Goal: Information Seeking & Learning: Learn about a topic

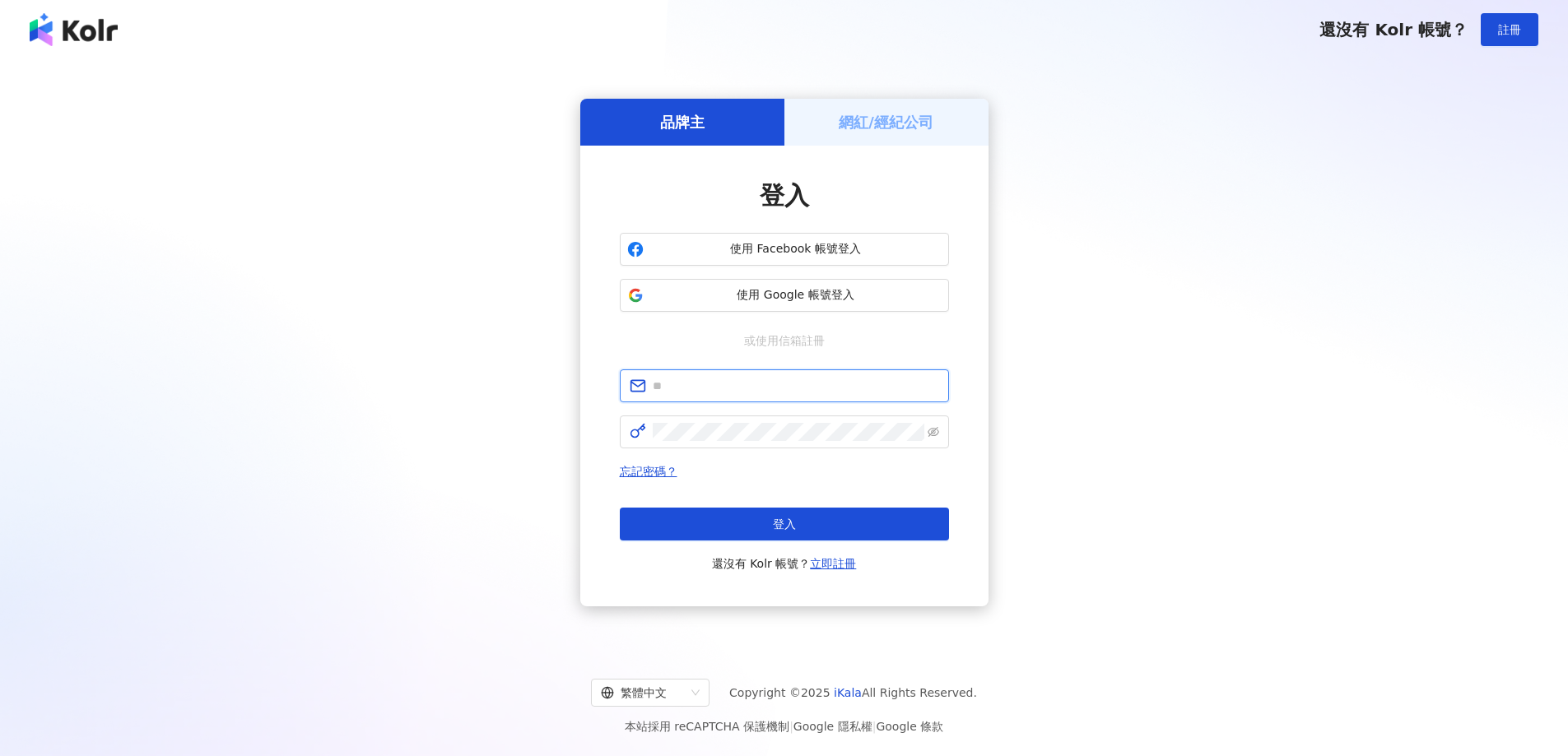
drag, startPoint x: 699, startPoint y: 389, endPoint x: 705, endPoint y: 407, distance: 19.0
click at [699, 389] on input "text" at bounding box center [795, 385] width 286 height 18
type input "**********"
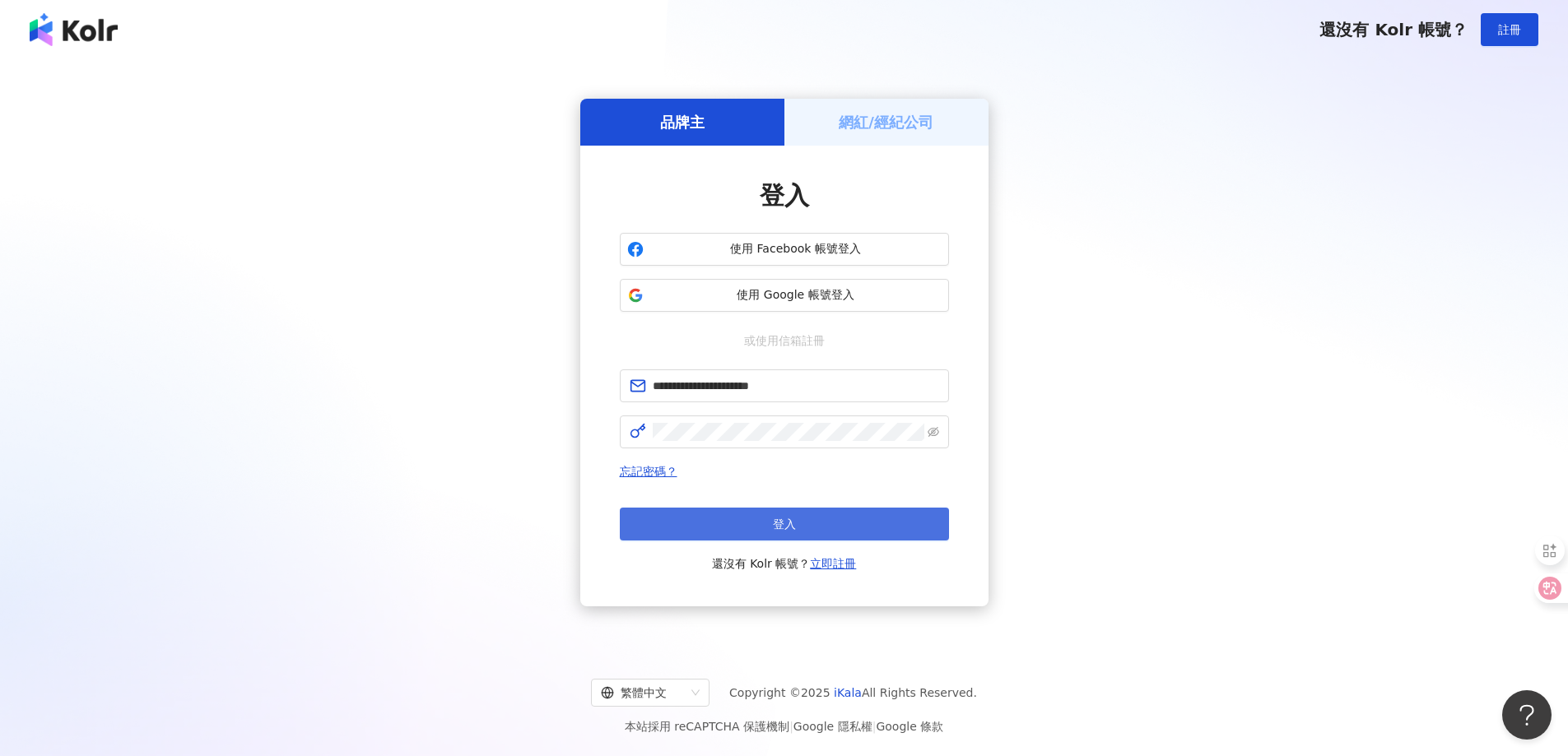
click at [755, 528] on button "登入" at bounding box center [784, 524] width 329 height 33
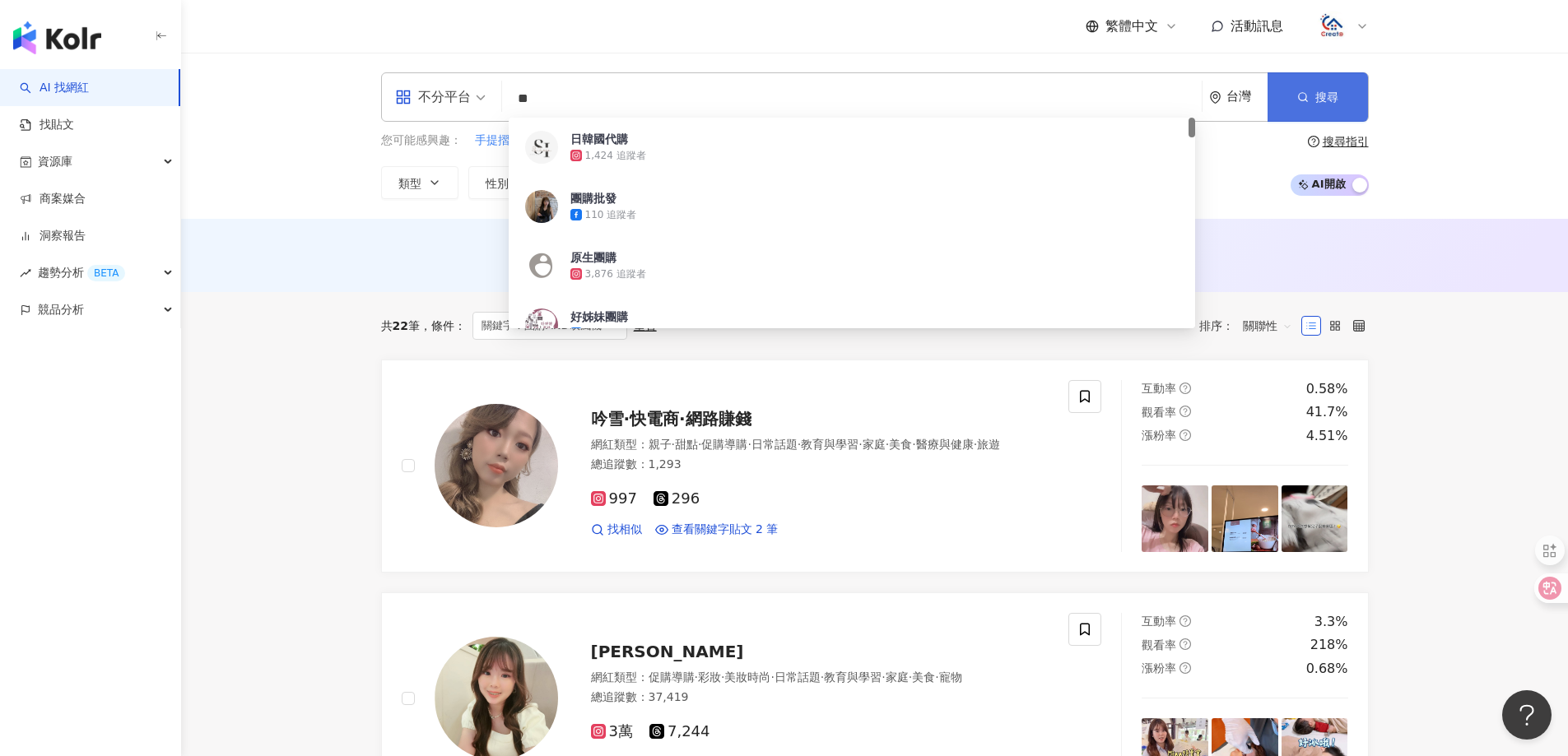
type input "**"
click at [1323, 96] on span "搜尋" at bounding box center [1327, 97] width 23 height 13
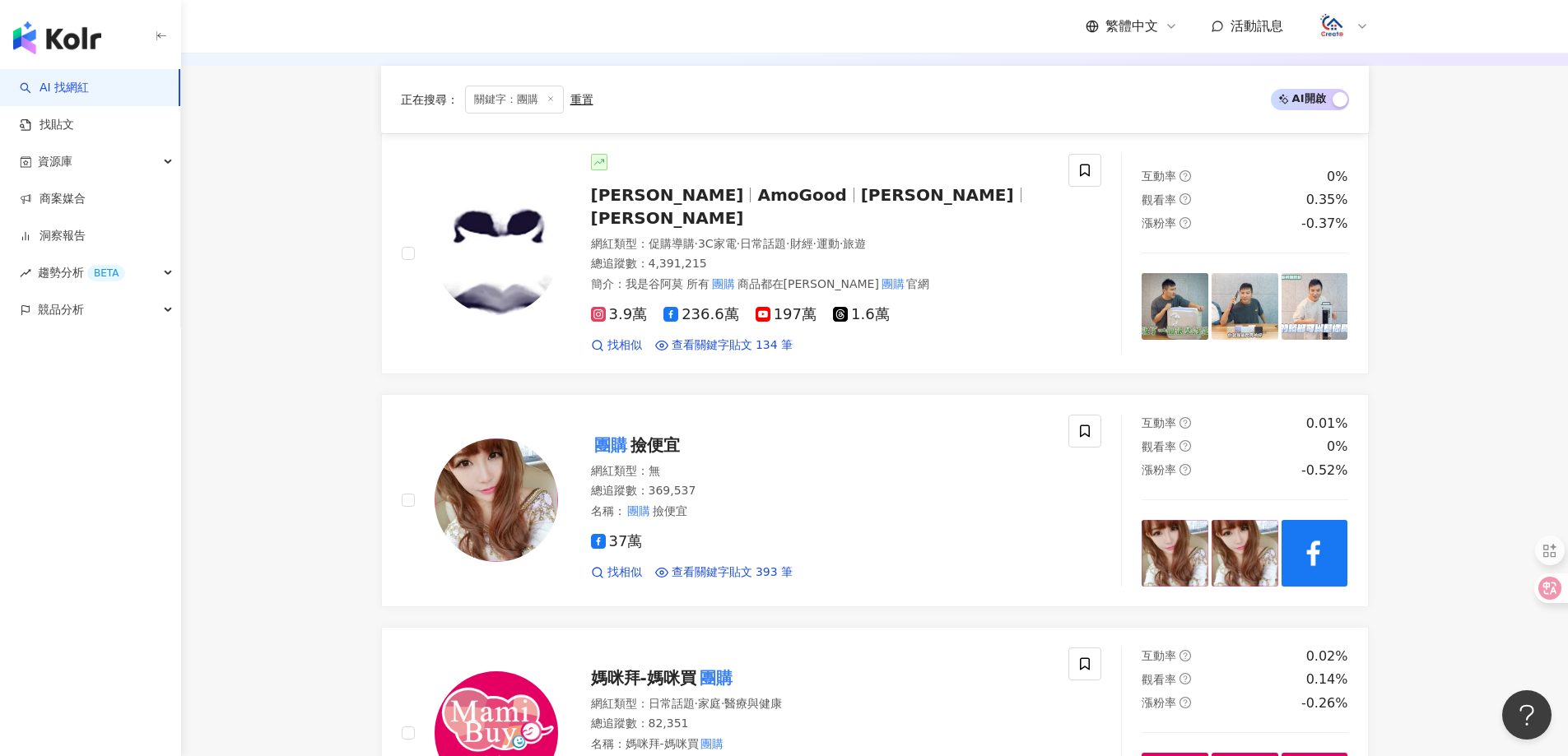
scroll to position [576, 0]
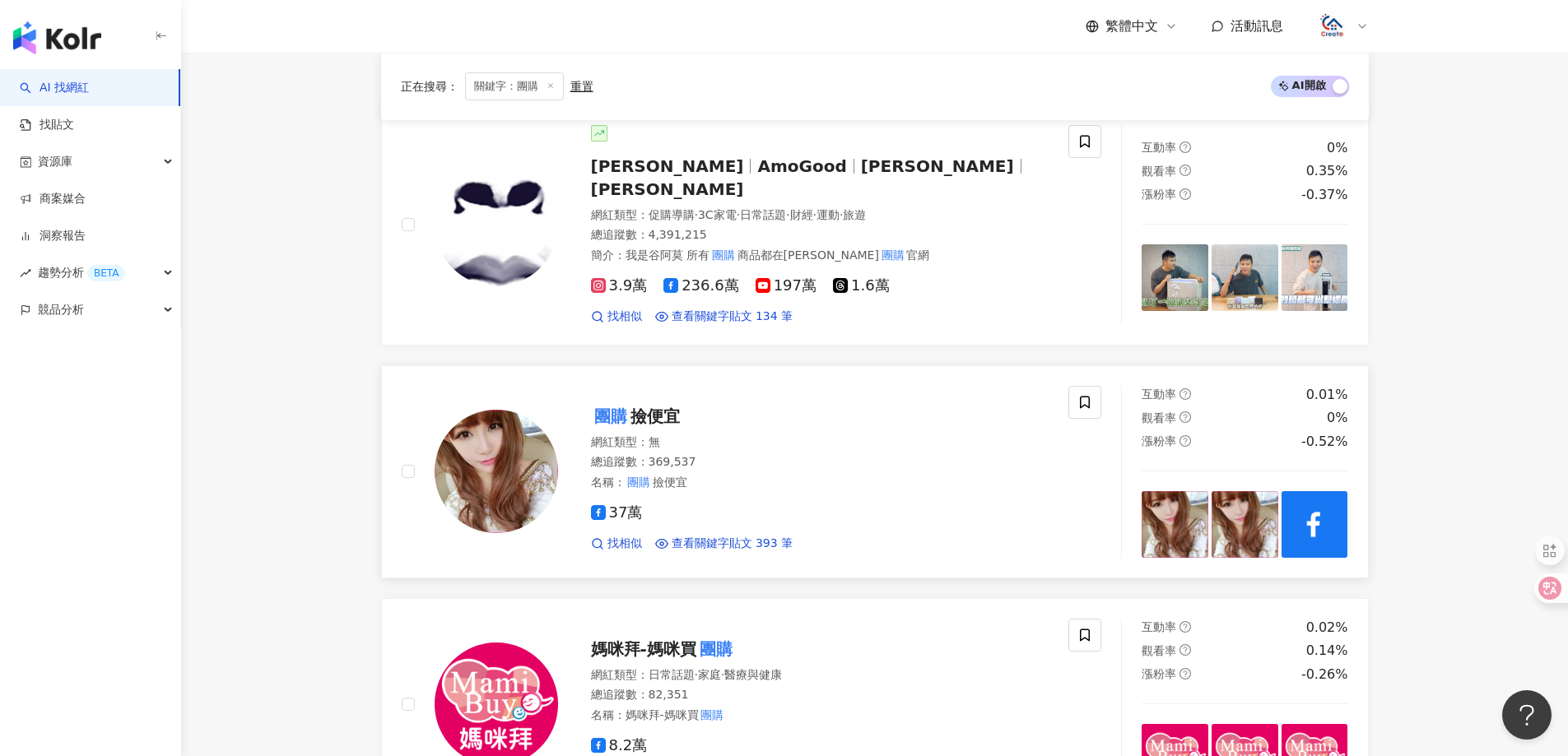
click at [641, 407] on span "撿便宜" at bounding box center [655, 416] width 49 height 19
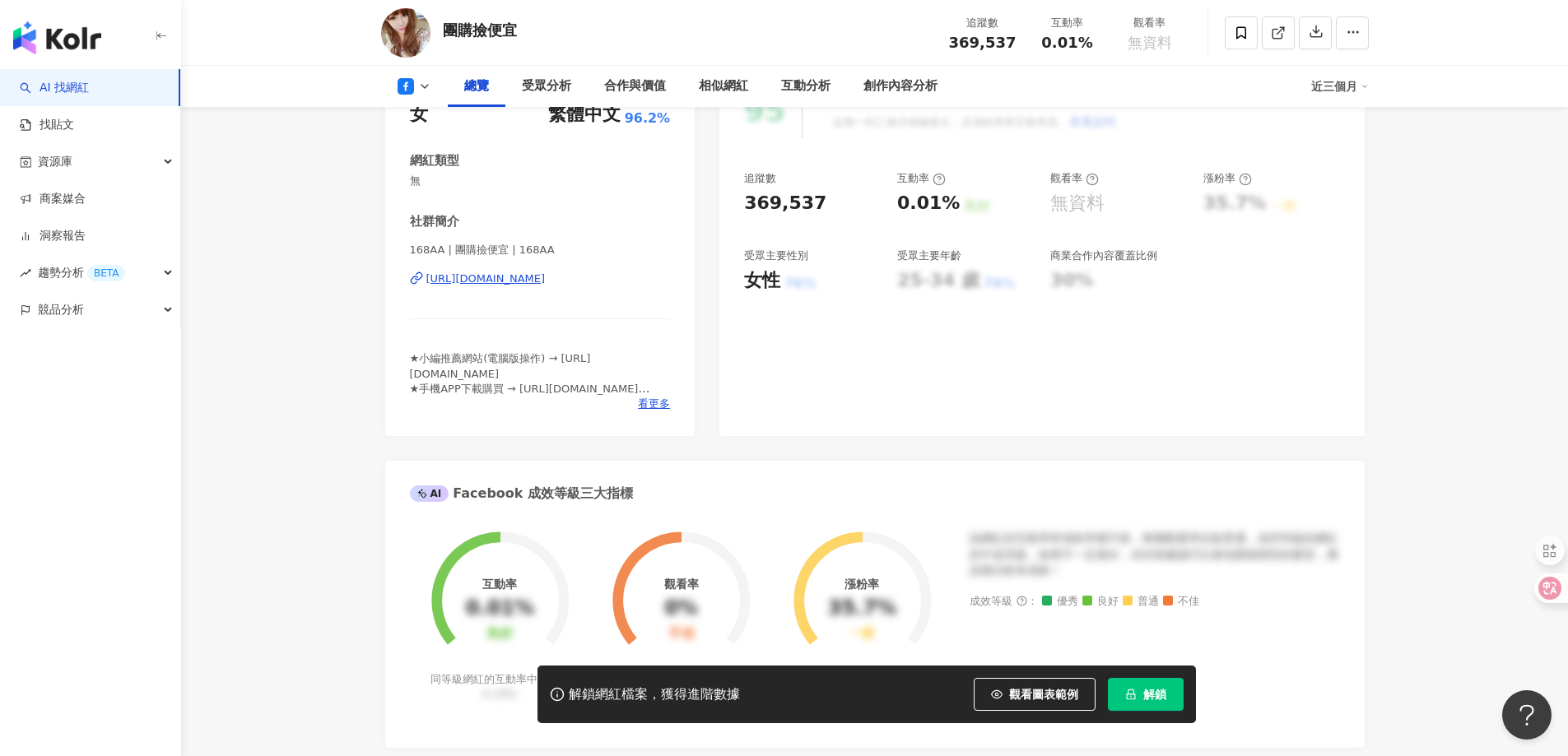
scroll to position [165, 0]
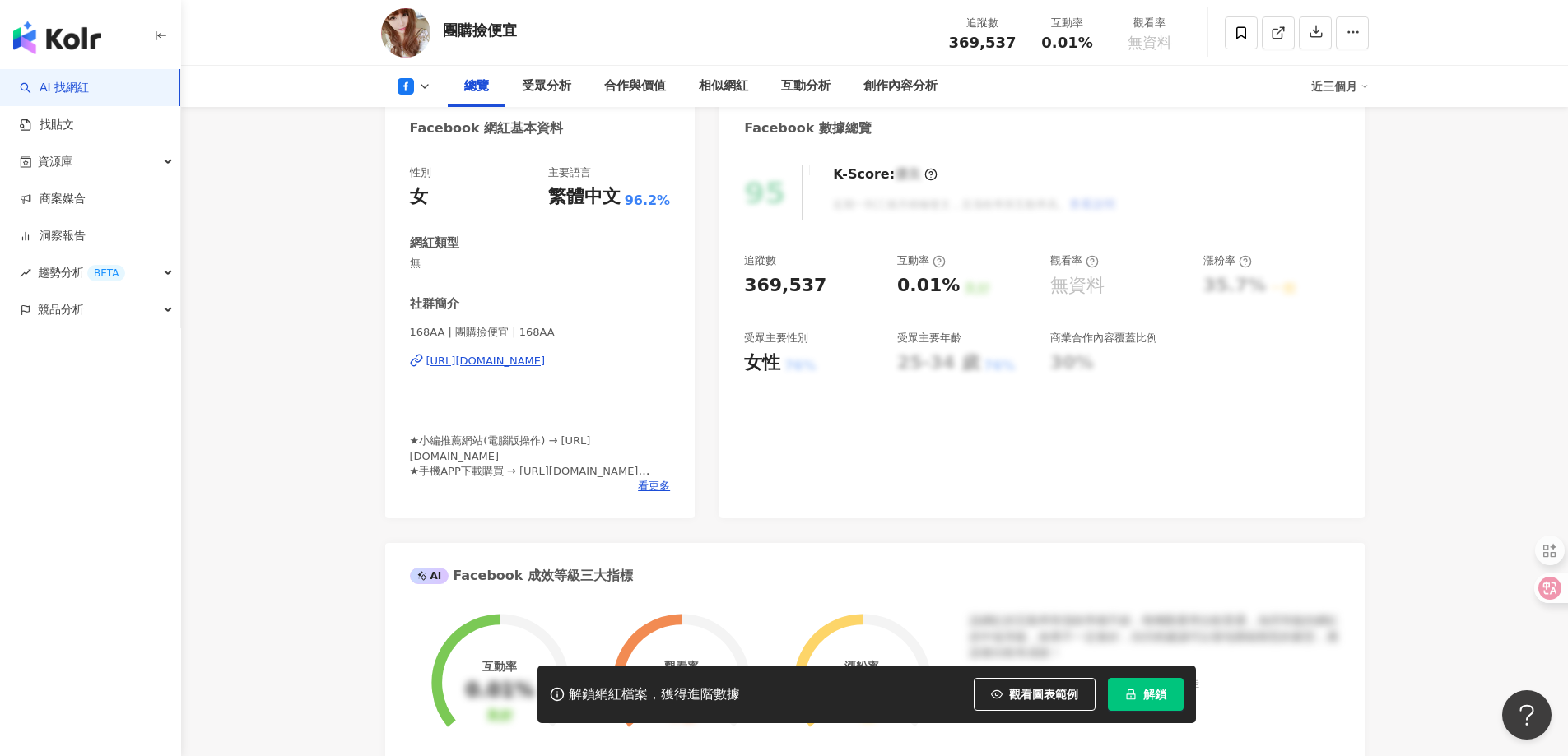
click at [546, 364] on div "[URL][DOMAIN_NAME]" at bounding box center [486, 361] width 120 height 15
click at [491, 362] on div "[URL][DOMAIN_NAME]" at bounding box center [486, 361] width 120 height 15
